Goal: Task Accomplishment & Management: Manage account settings

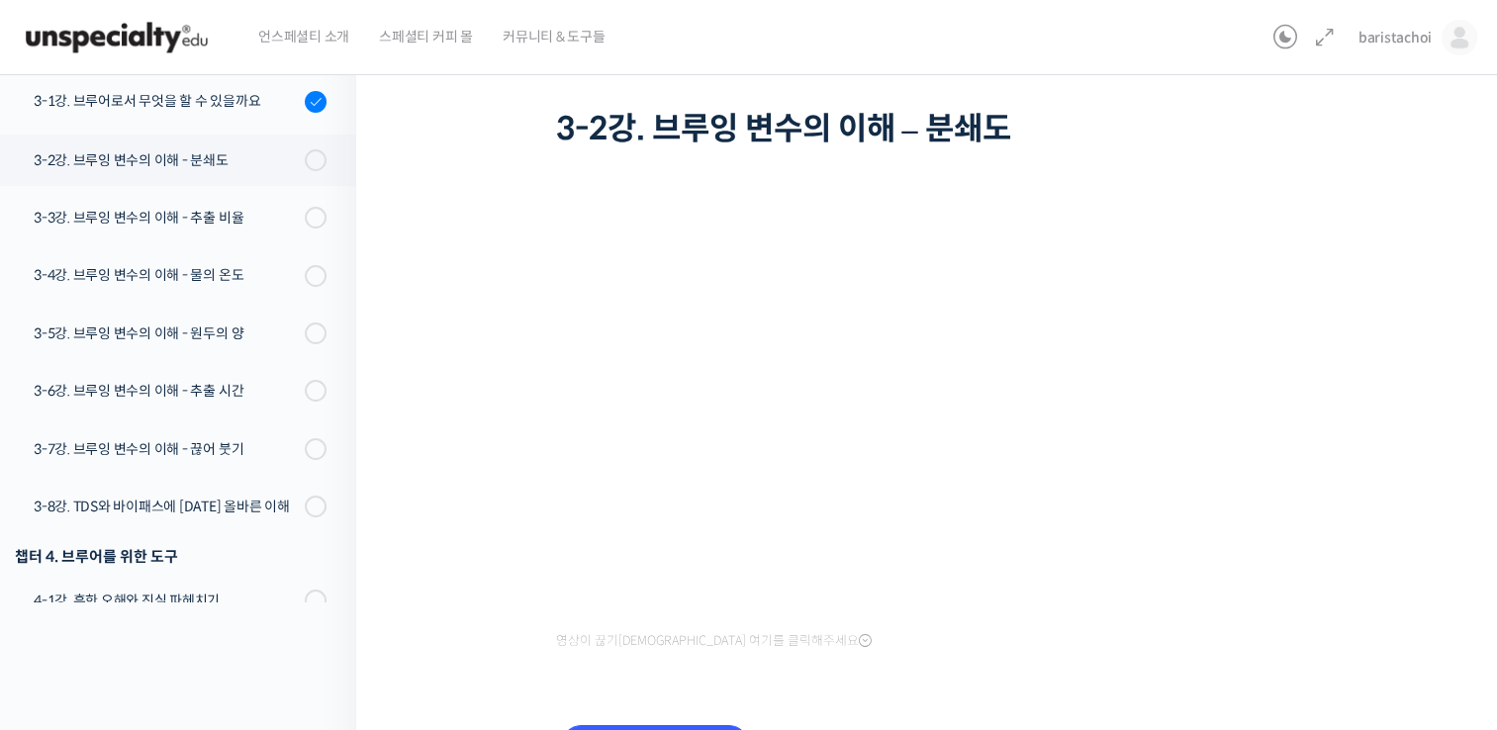
scroll to position [236, 0]
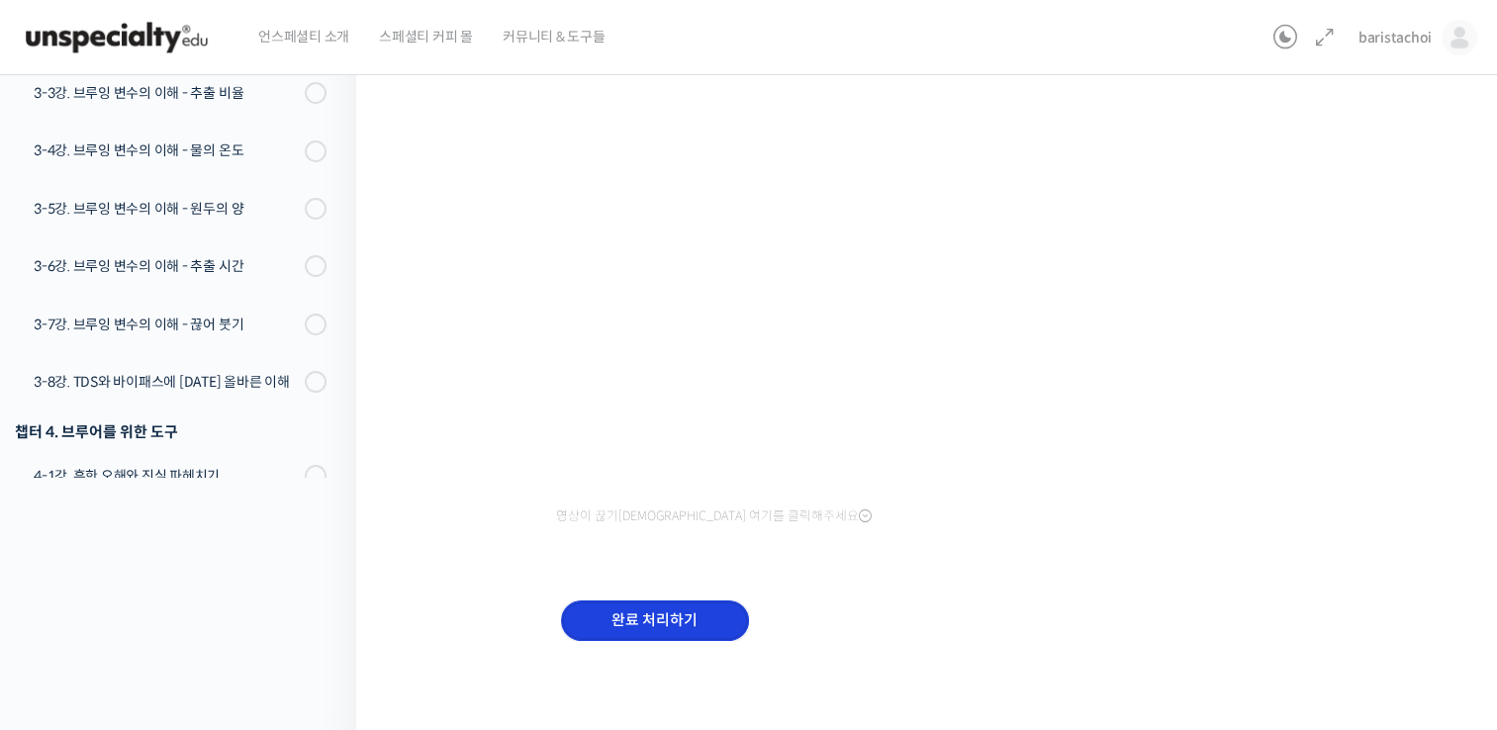
click at [663, 625] on input "완료 처리하기" at bounding box center [655, 620] width 188 height 41
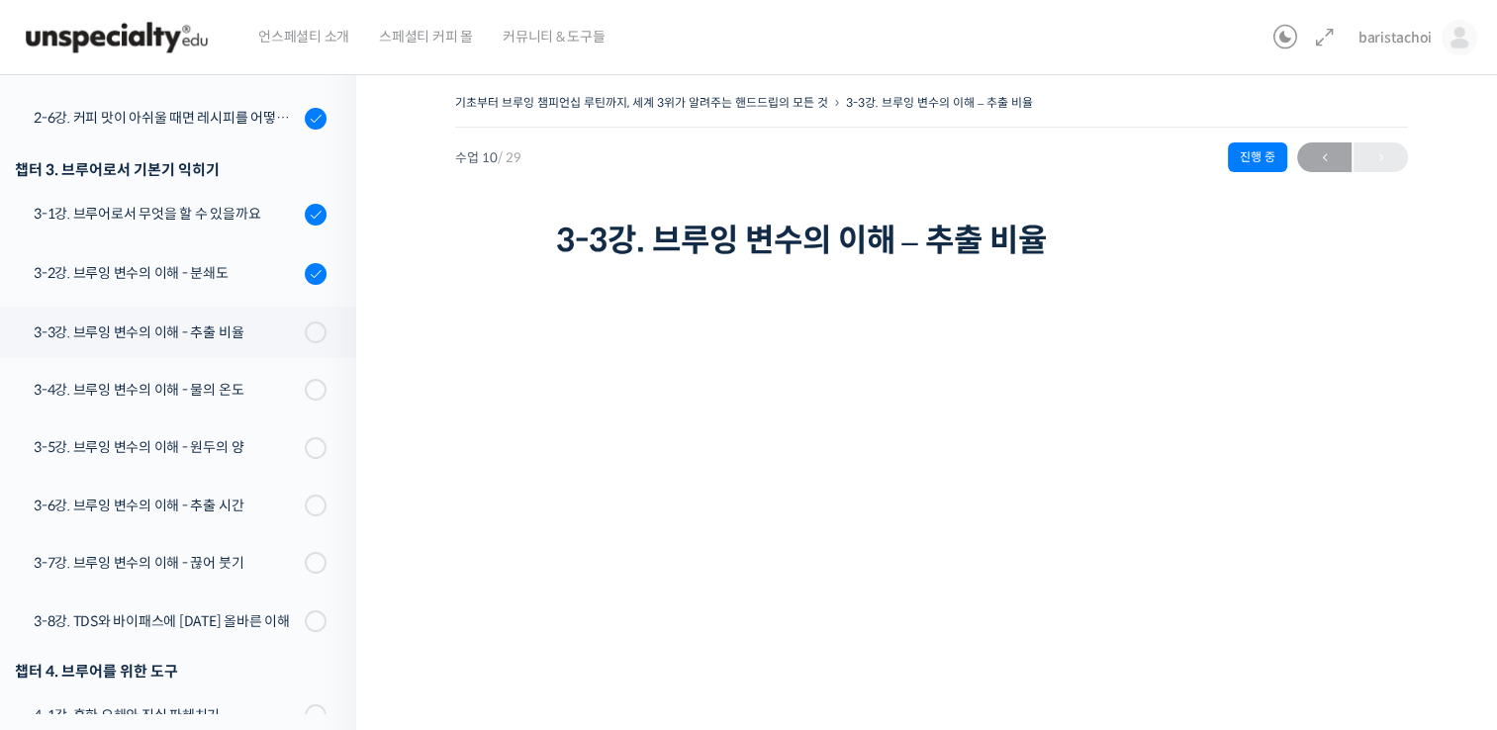
scroll to position [662, 0]
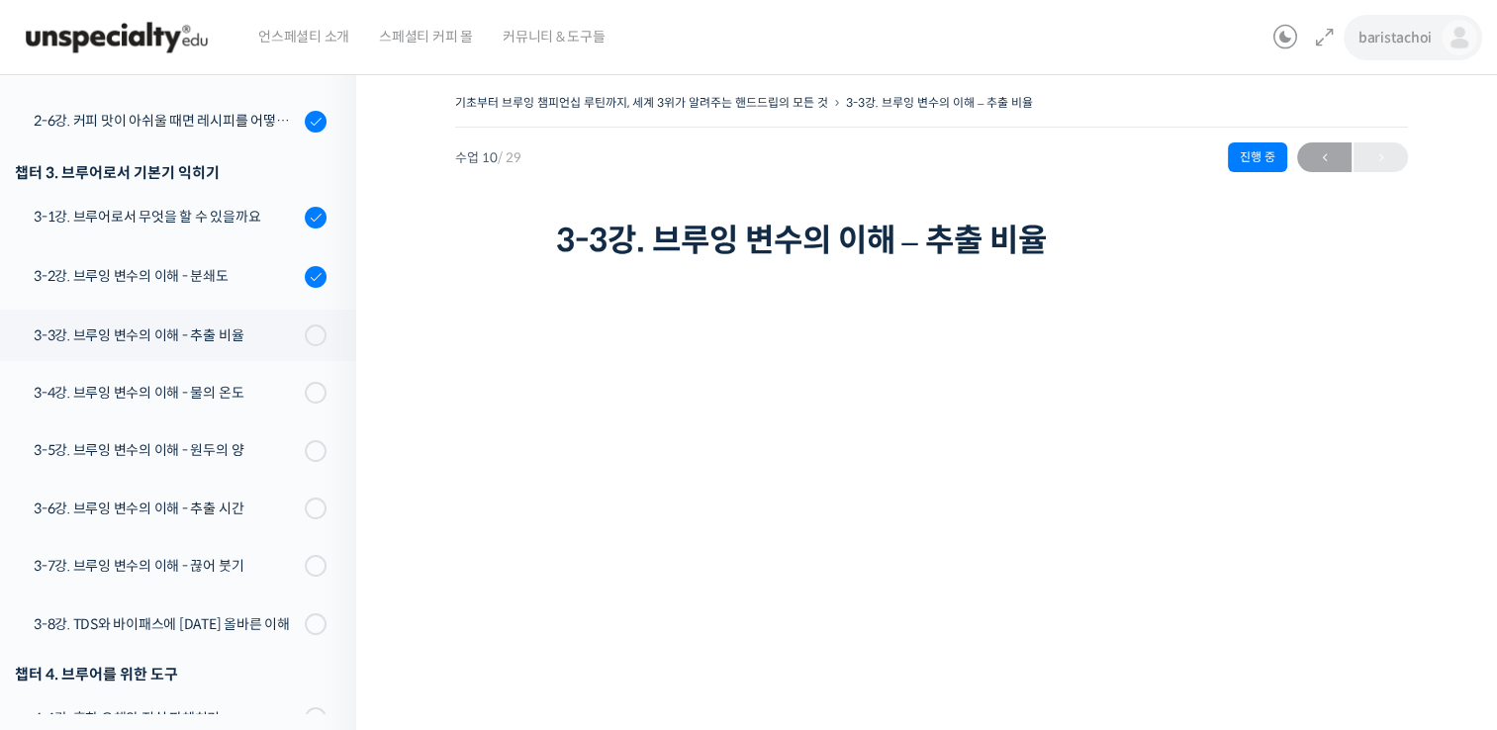
click at [1388, 36] on span "baristachoi" at bounding box center [1394, 38] width 73 height 18
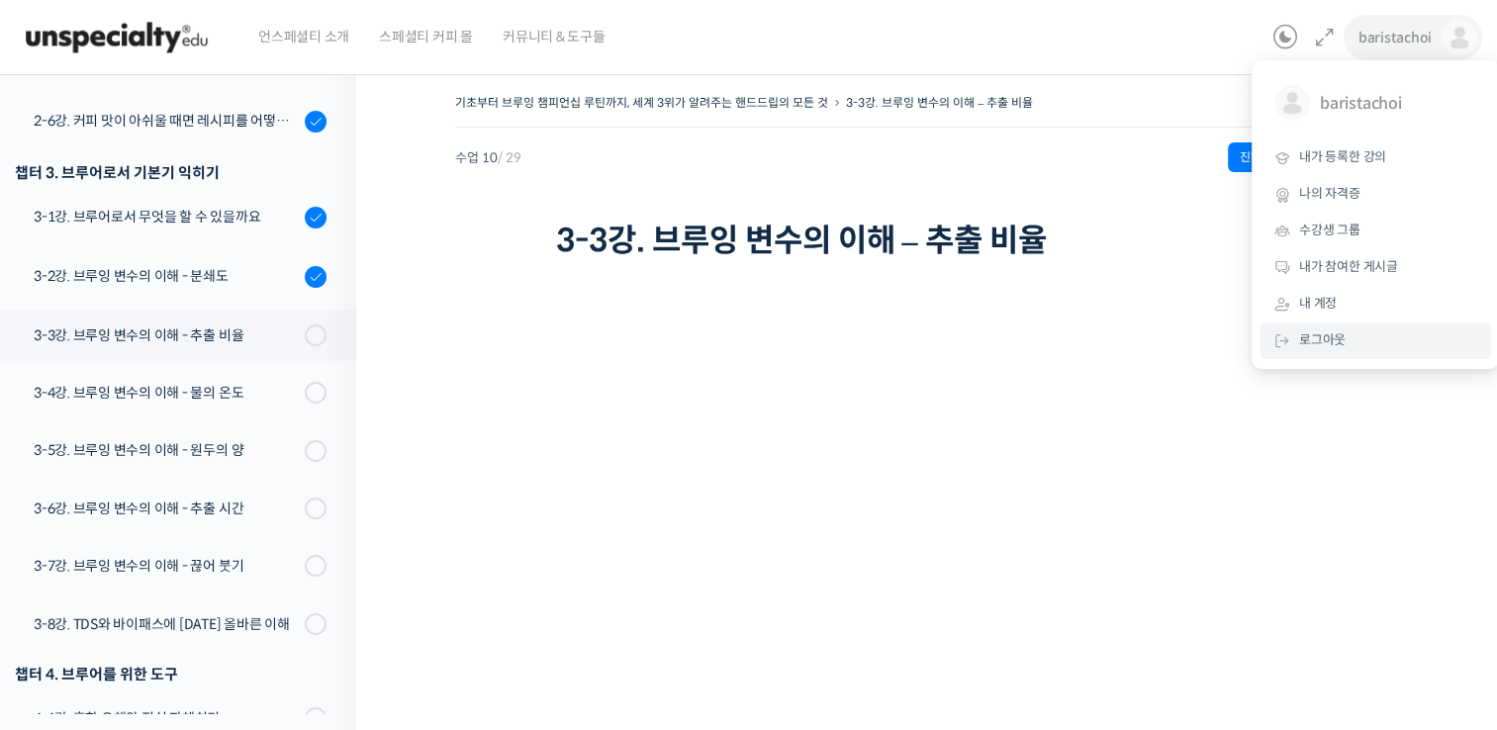
click at [1309, 346] on span "로그아웃" at bounding box center [1322, 339] width 46 height 17
